Goal: Information Seeking & Learning: Learn about a topic

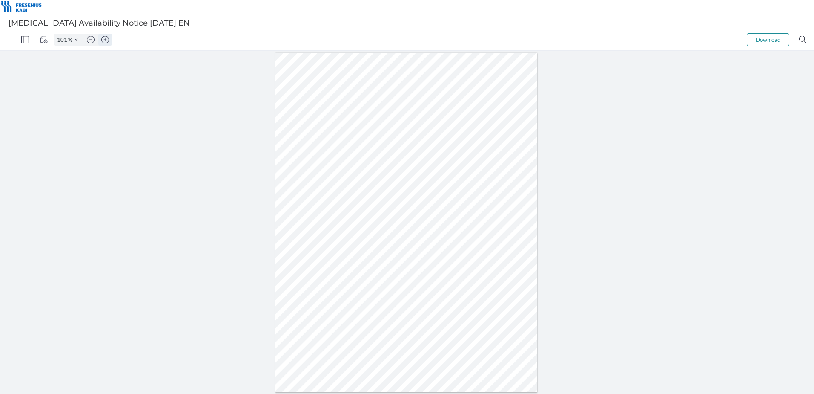
click at [107, 42] on img "Zoom in" at bounding box center [105, 40] width 8 height 8
type input "251"
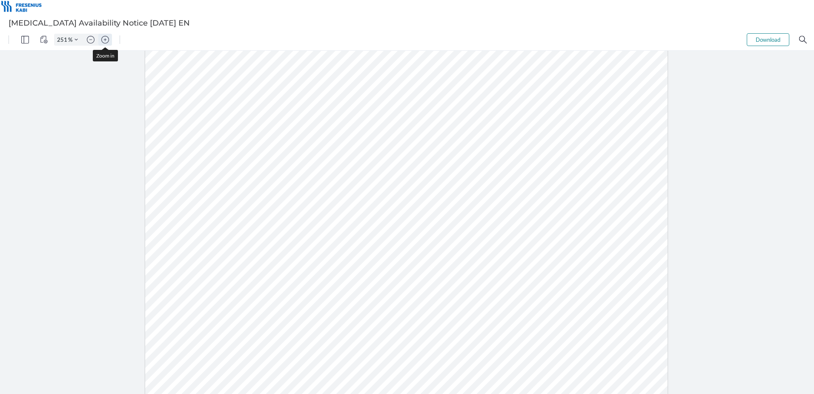
scroll to position [238, 0]
drag, startPoint x: 253, startPoint y: 269, endPoint x: 290, endPoint y: 274, distance: 38.2
click at [290, 274] on div at bounding box center [406, 239] width 653 height 845
click at [100, 42] on button "Zoom in" at bounding box center [105, 40] width 14 height 12
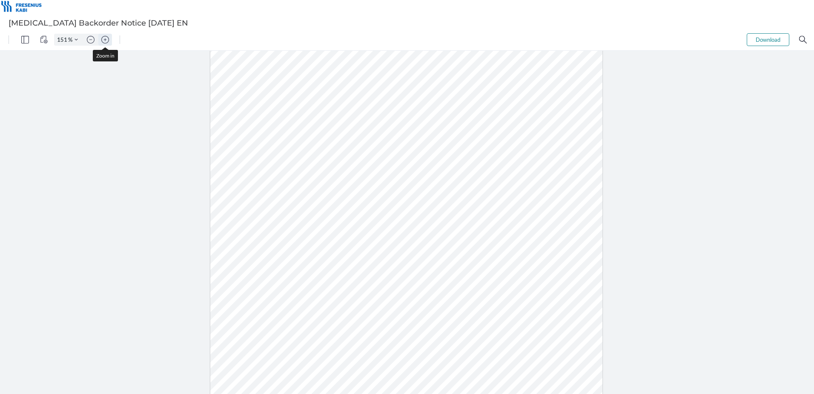
click at [100, 42] on button "Zoom in" at bounding box center [105, 40] width 14 height 12
type input "201"
